Goal: Information Seeking & Learning: Find specific fact

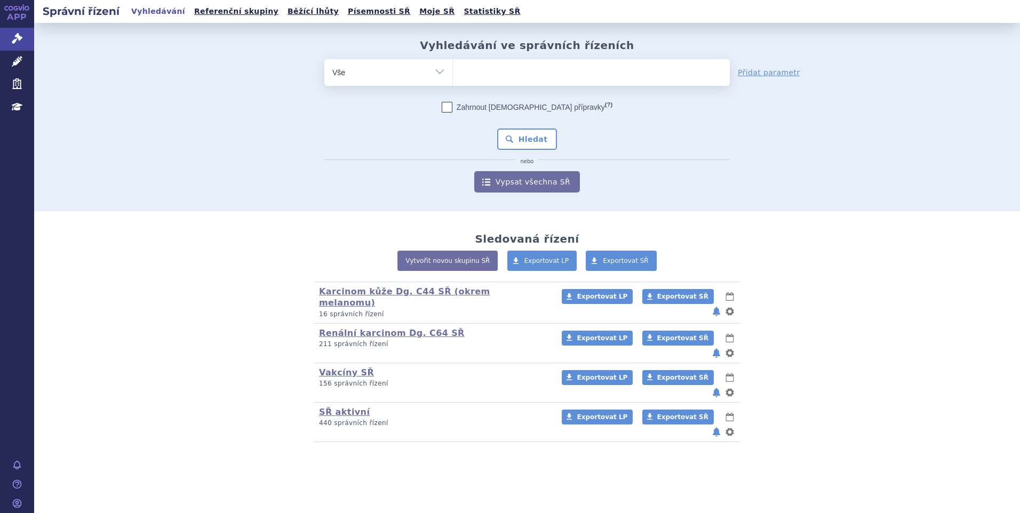
click at [472, 69] on ul at bounding box center [591, 70] width 277 height 22
click at [453, 69] on select at bounding box center [453, 72] width 1 height 27
paste input "SUKL226750/2022."
type input "SUKL226750/2022."
select select "SUKL226750/2022."
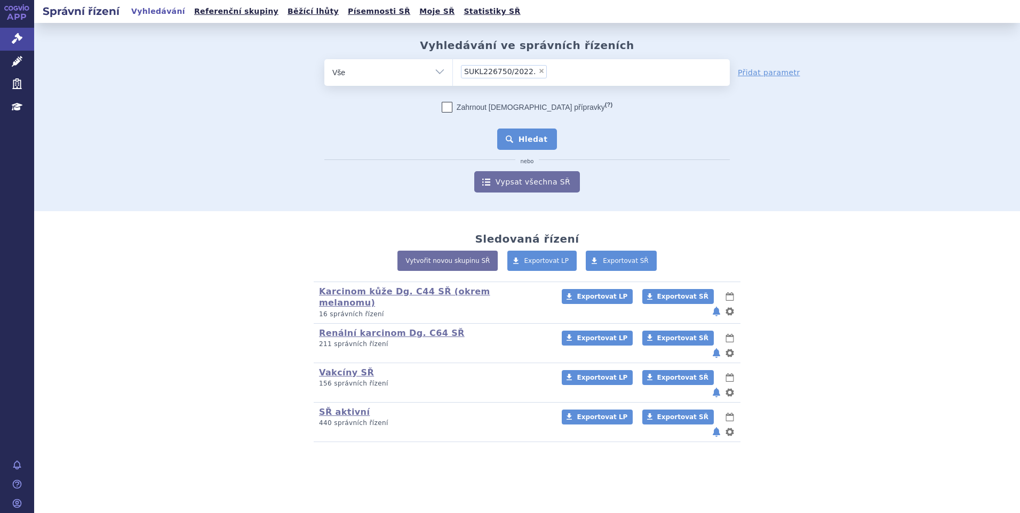
click at [511, 138] on button "Hledat" at bounding box center [527, 139] width 60 height 21
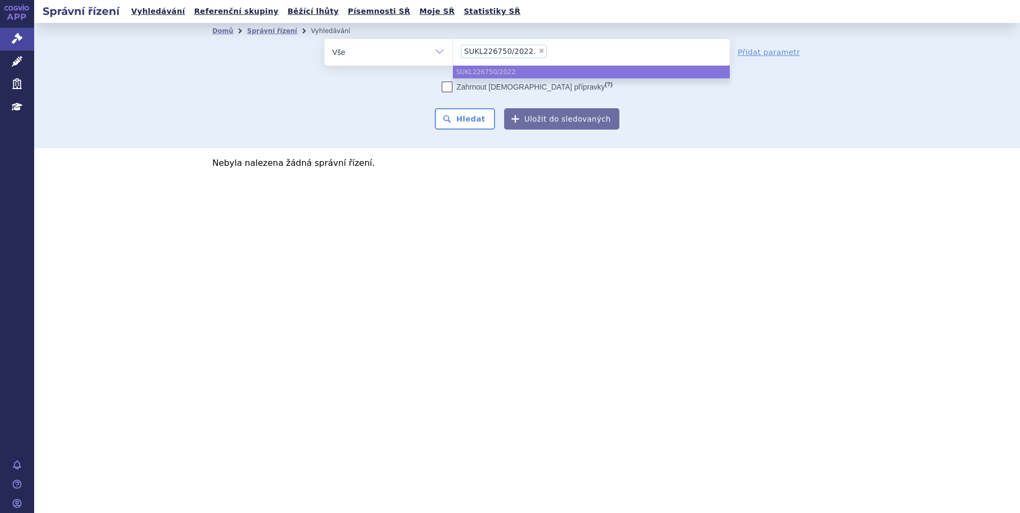
select select
type input "SUKL226750/2022."
type input "SUKL226750/2022"
select select "SUKL226750/2022"
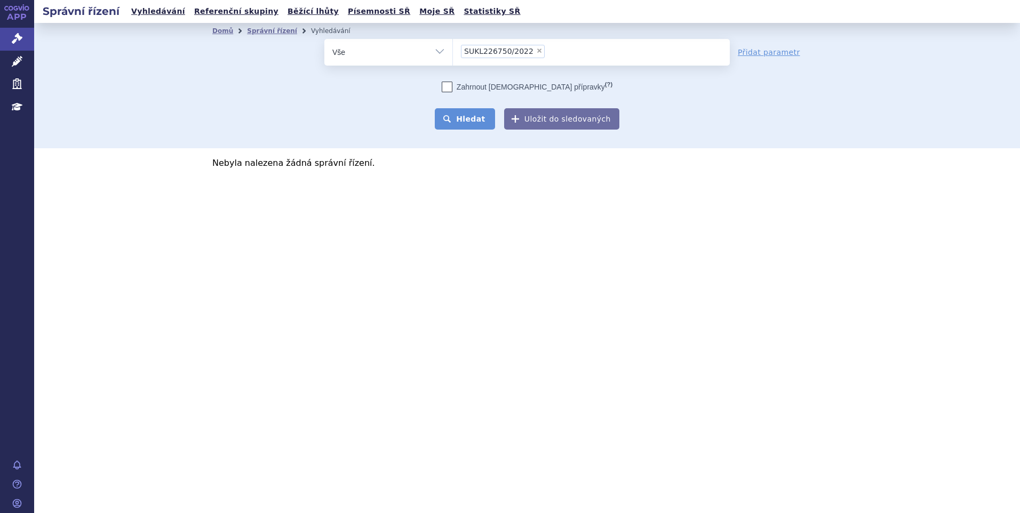
click at [465, 117] on button "Hledat" at bounding box center [465, 118] width 60 height 21
click at [536, 53] on span "×" at bounding box center [539, 50] width 6 height 6
click at [453, 53] on select "SUKL226750/2022" at bounding box center [453, 51] width 1 height 27
select select
click at [530, 53] on ul at bounding box center [591, 50] width 277 height 22
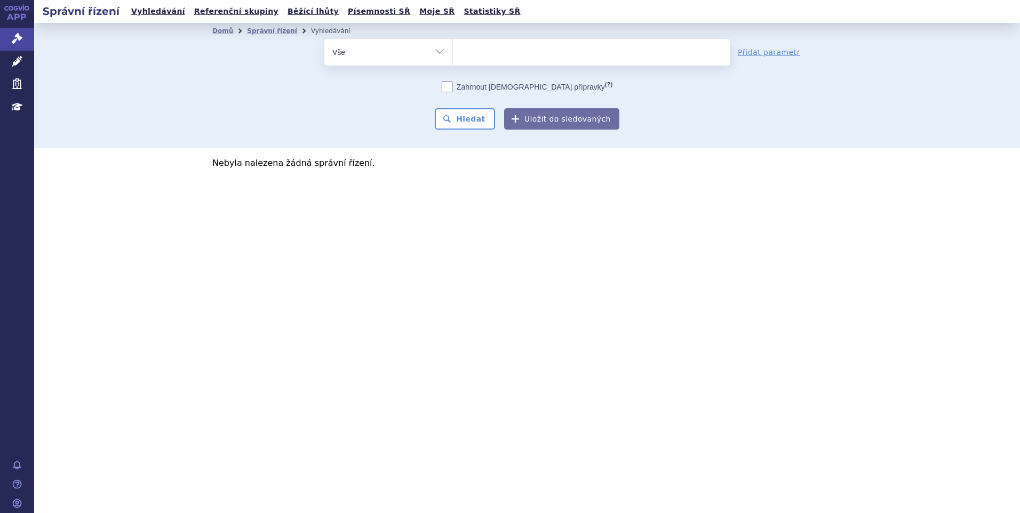
click at [453, 53] on select "SUKL226750/2022" at bounding box center [453, 51] width 1 height 27
paste input "SUKL226750/2022."
type input "SUKL226750/2022."
select select "SUKL226750/2022."
click at [462, 131] on div "Domů Správní řízení Vyhledávání Vyhledávání ve správních řízeních odstranit Vše…" at bounding box center [527, 85] width 986 height 125
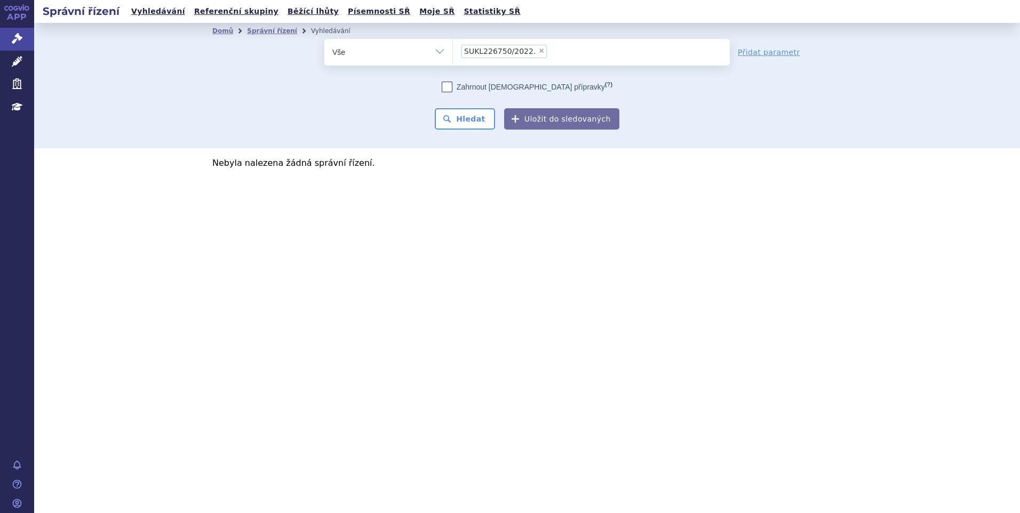
click at [550, 59] on li at bounding box center [553, 50] width 6 height 15
click at [453, 59] on select "SUKL226750/2022 SUKL226750/2022." at bounding box center [453, 51] width 1 height 27
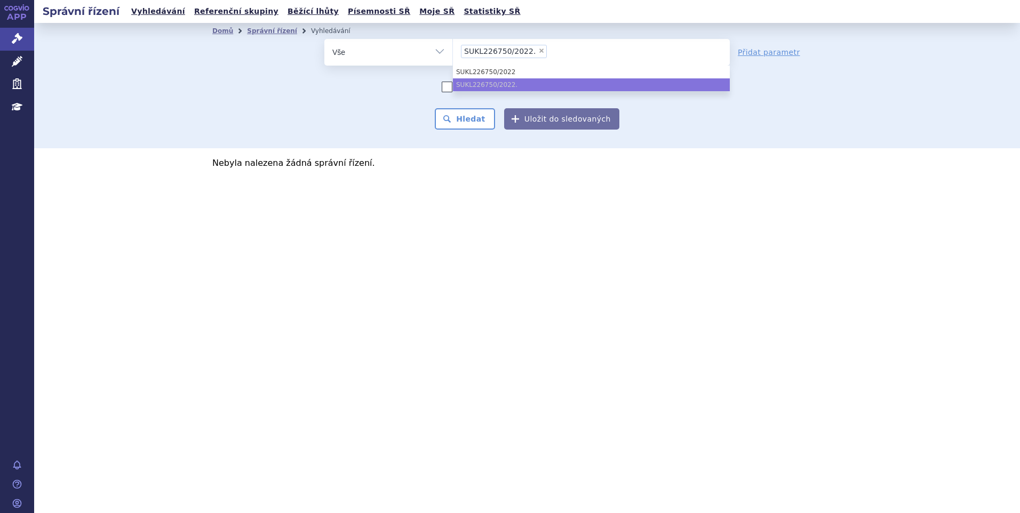
type input "SUKL226750/2022."
select select
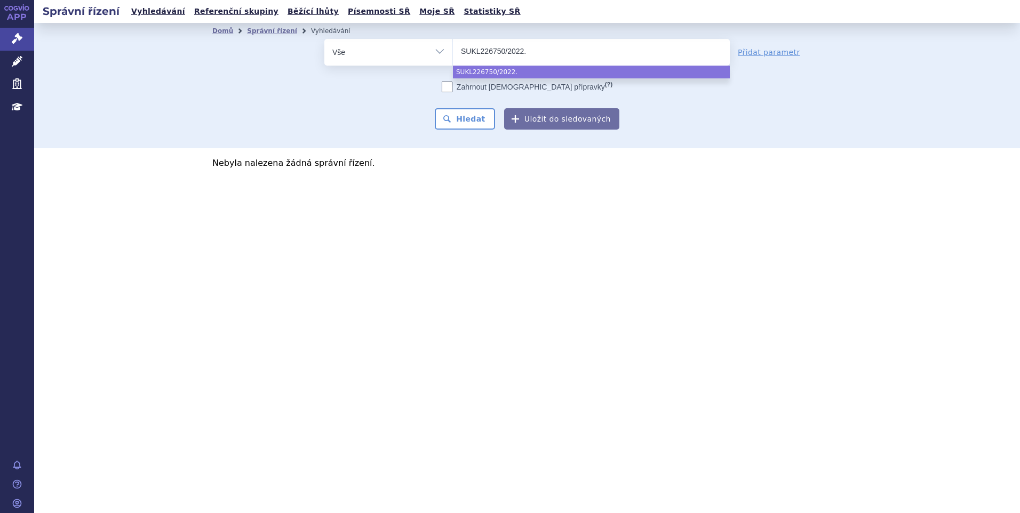
type input "SUKL226750/2022"
type input "SUKL226750/202"
select select "SUKL226750/202"
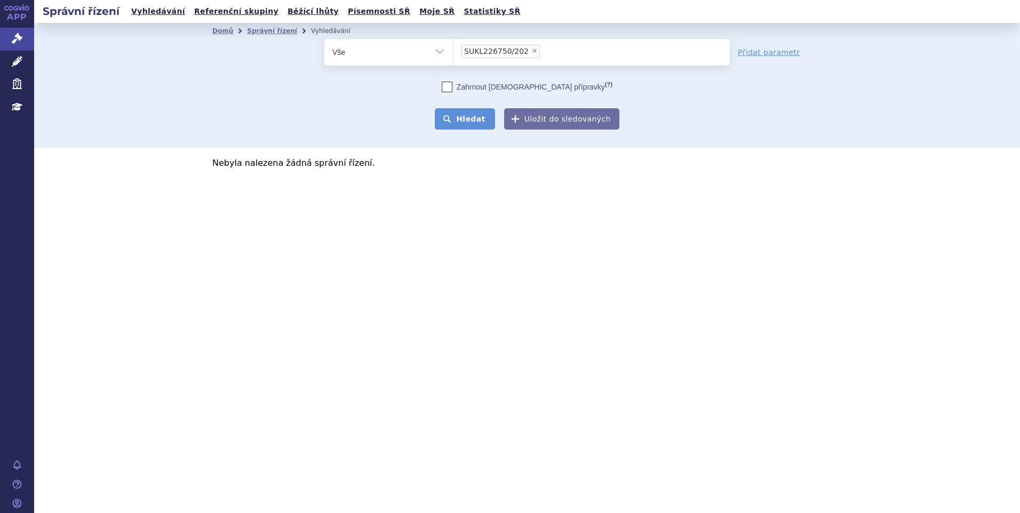
click at [481, 113] on button "Hledat" at bounding box center [465, 118] width 60 height 21
click at [525, 47] on li "× SUKL226750/202" at bounding box center [500, 51] width 79 height 13
click at [453, 47] on select "SUKL226750/202" at bounding box center [453, 51] width 1 height 27
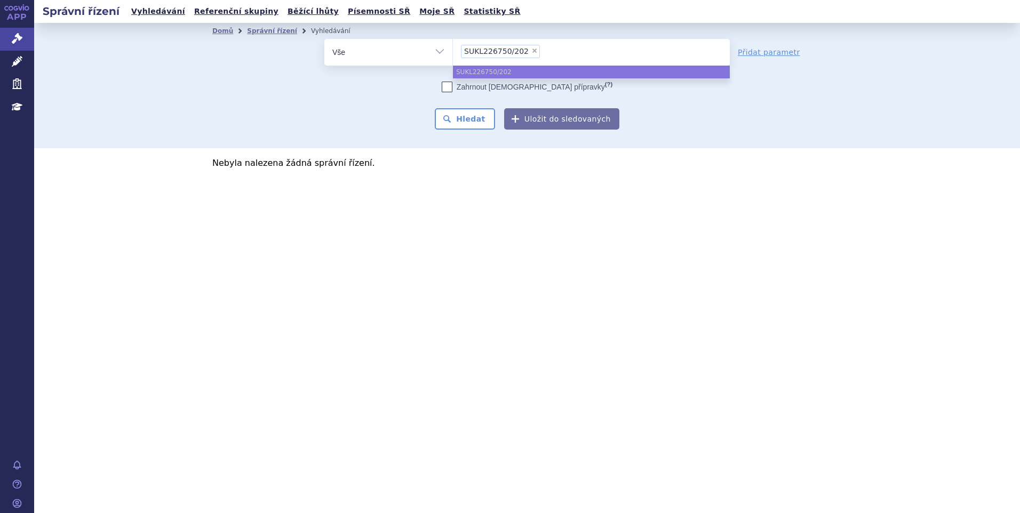
click at [520, 47] on li "× SUKL226750/202" at bounding box center [500, 51] width 79 height 13
click at [453, 47] on select "SUKL226750/202" at bounding box center [453, 51] width 1 height 27
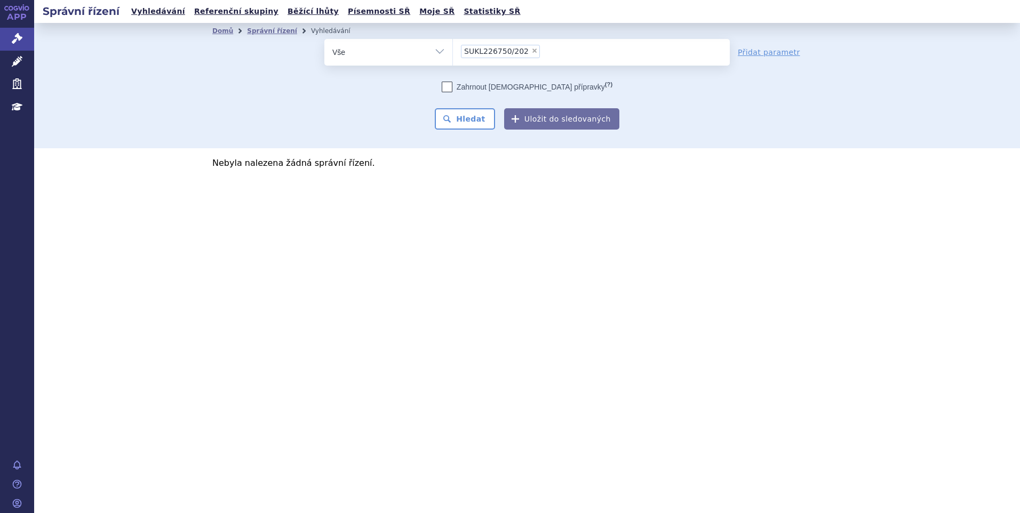
click at [531, 49] on span "×" at bounding box center [534, 50] width 6 height 6
click at [453, 49] on select "SUKL226750/202" at bounding box center [453, 51] width 1 height 27
select select
type input "li"
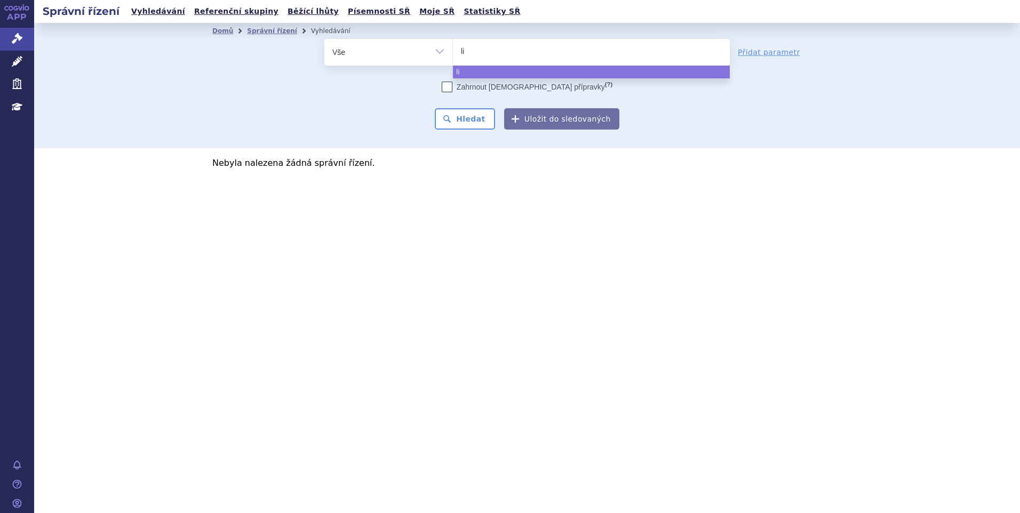
type input "lib"
type input "libro"
type input "librox"
type input "libroxa"
select select "libroxa"
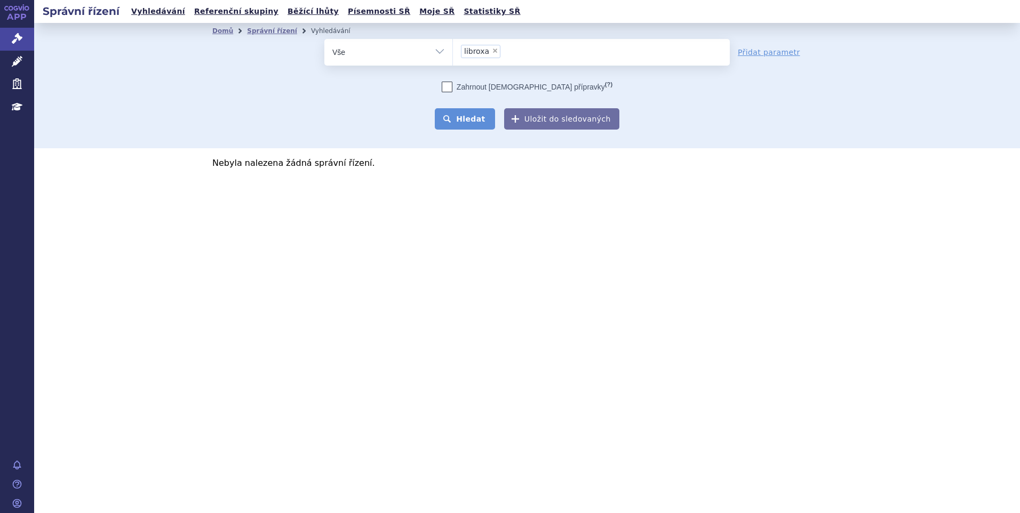
click at [477, 109] on button "Hledat" at bounding box center [465, 118] width 60 height 21
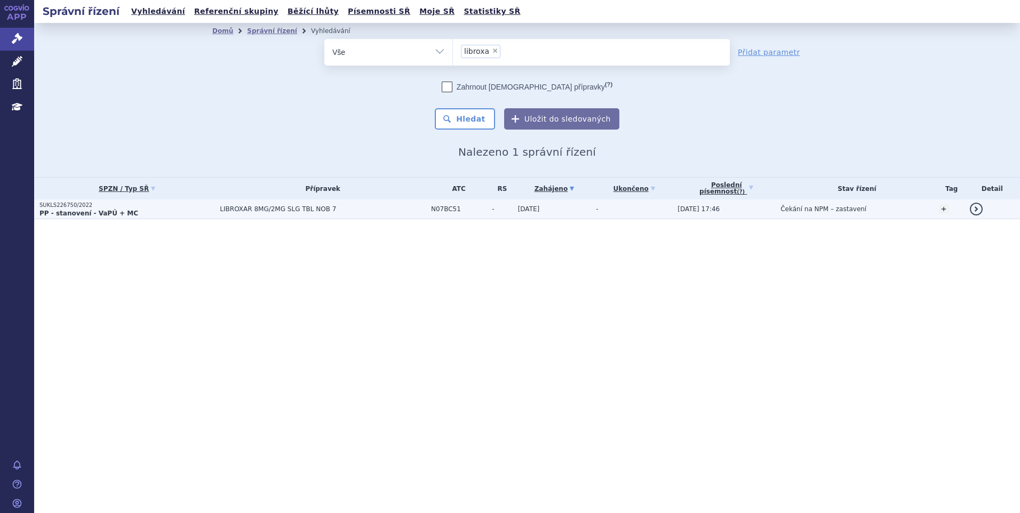
click at [135, 207] on p "SUKLS226750/2022" at bounding box center [126, 205] width 175 height 7
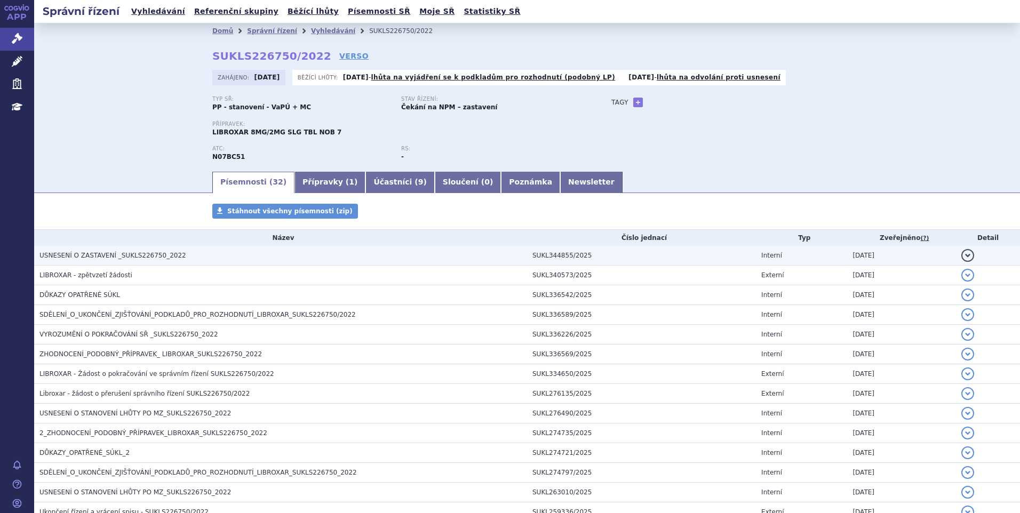
click at [115, 259] on span "USNESENÍ O ZASTAVENÍ _SUKLS226750_2022" at bounding box center [112, 255] width 147 height 7
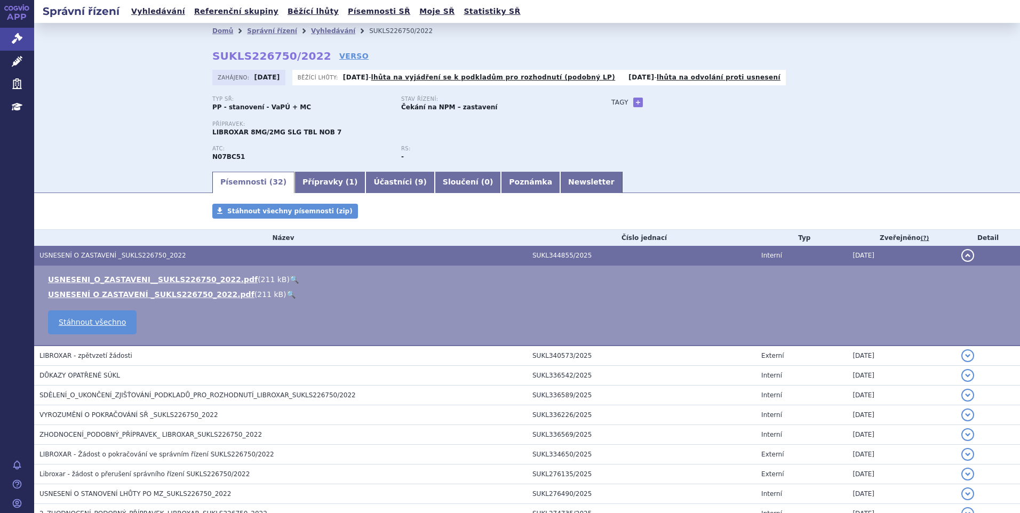
click at [290, 276] on link "🔍" at bounding box center [294, 279] width 9 height 9
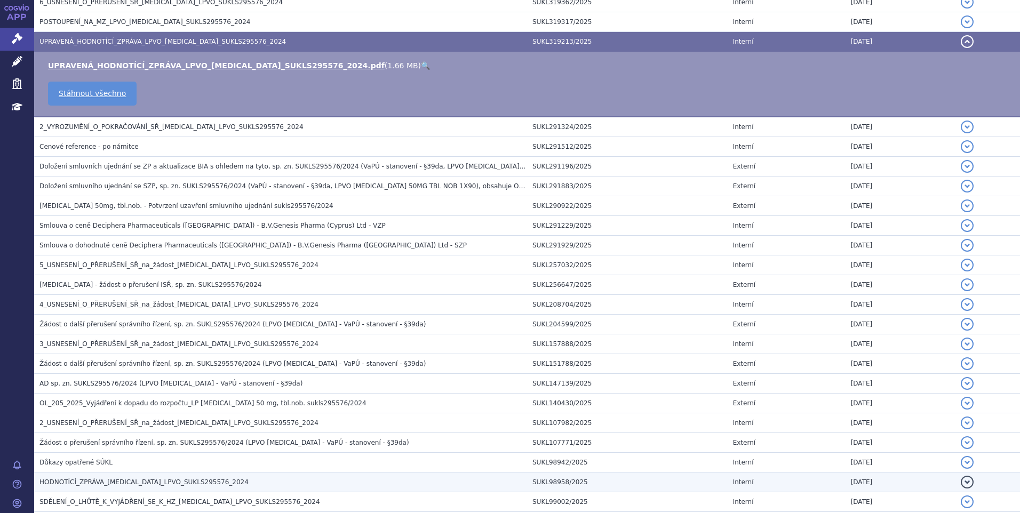
scroll to position [267, 0]
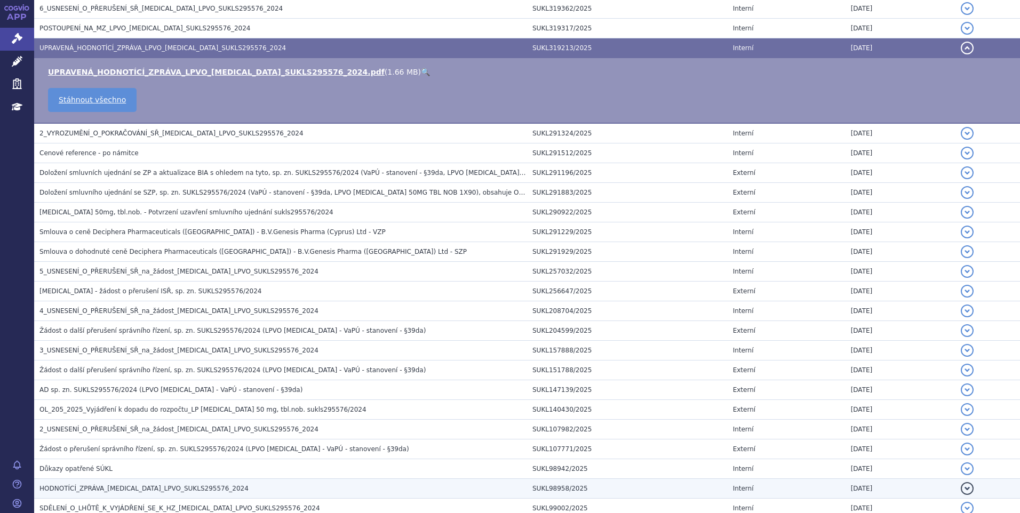
click at [97, 487] on span "HODNOTÍCÍ_ZPRÁVA_QINLOCK_LPVO_SUKLS295576_2024" at bounding box center [143, 488] width 209 height 7
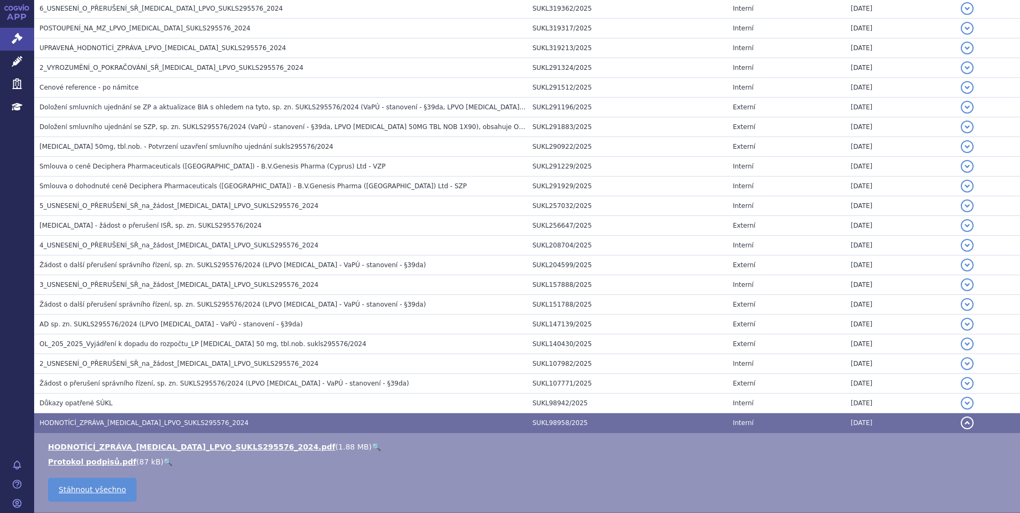
click at [372, 448] on link "🔍" at bounding box center [376, 447] width 9 height 9
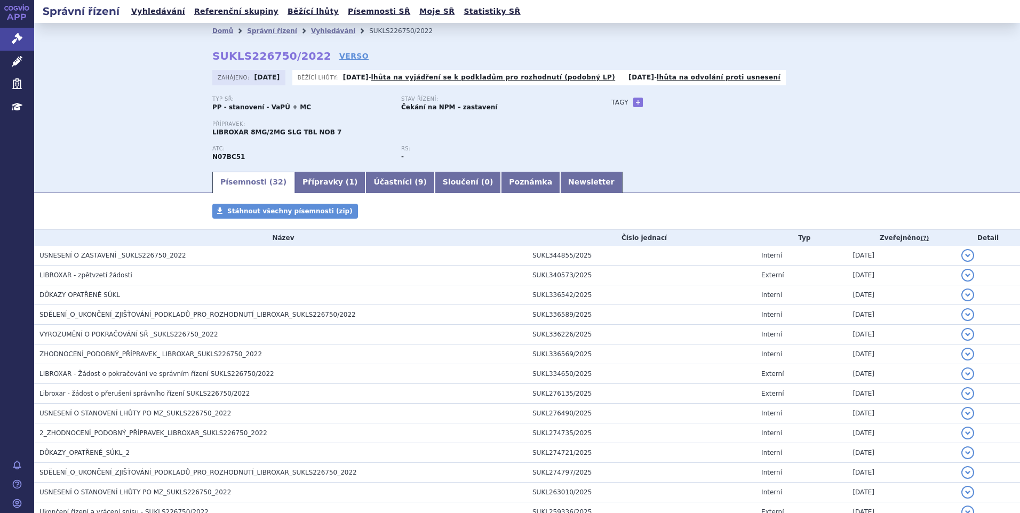
drag, startPoint x: 944, startPoint y: 41, endPoint x: 907, endPoint y: 24, distance: 40.9
click at [944, 41] on div "Domů Správní řízení Vyhledávání SUKLS226750/2022 SUKLS226750/2022 VERSO Zahájen…" at bounding box center [527, 96] width 986 height 147
